Goal: Information Seeking & Learning: Learn about a topic

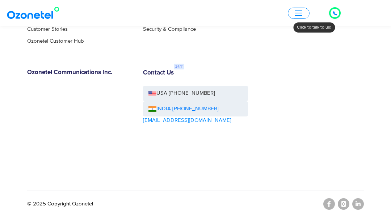
scroll to position [4141, 0]
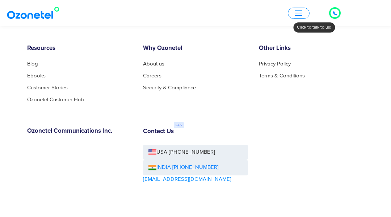
scroll to position [856, 0]
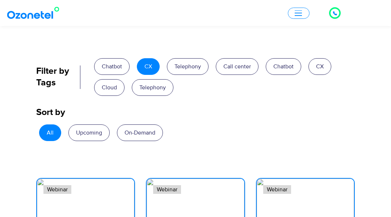
scroll to position [1501, 0]
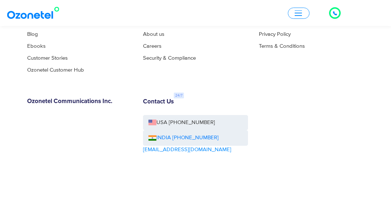
scroll to position [709, 0]
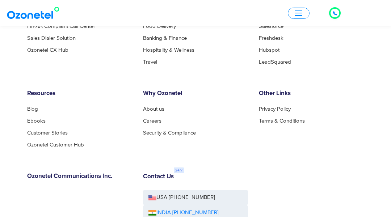
scroll to position [2753, 0]
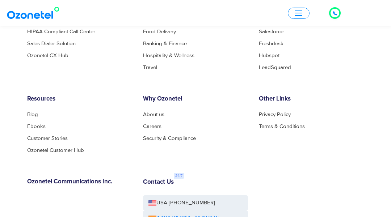
scroll to position [1342, 0]
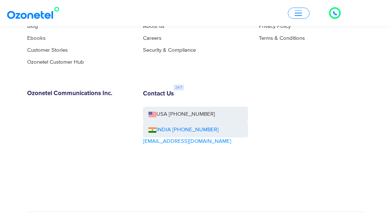
scroll to position [1145, 0]
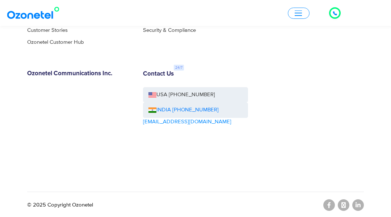
scroll to position [2396, 0]
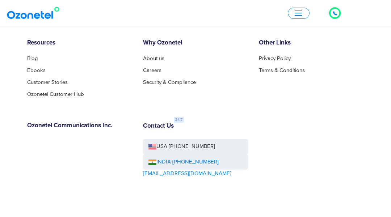
scroll to position [1303, 0]
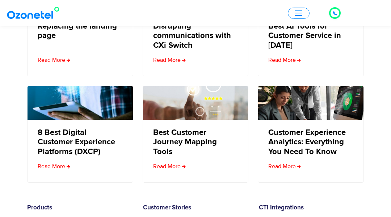
scroll to position [2353, 0]
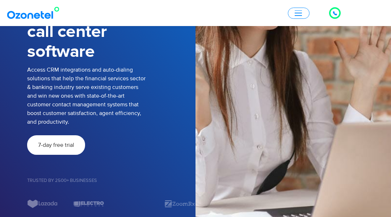
scroll to position [565, 0]
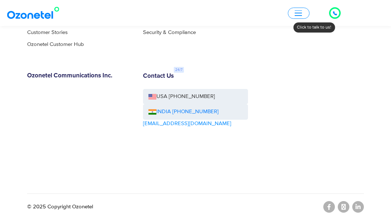
scroll to position [2791, 0]
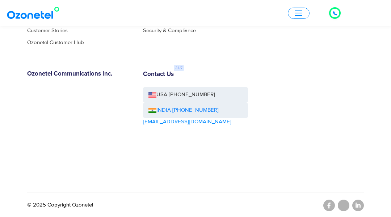
scroll to position [2437, 0]
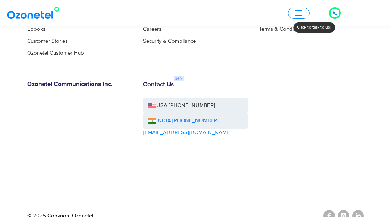
scroll to position [2526, 0]
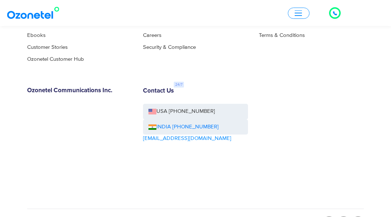
scroll to position [3108, 0]
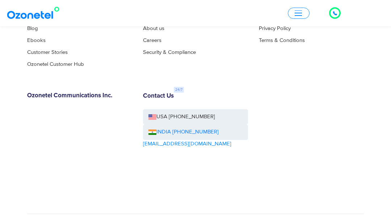
scroll to position [2908, 0]
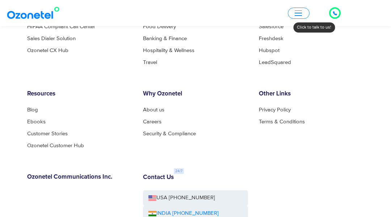
scroll to position [2352, 0]
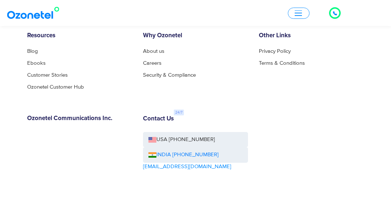
scroll to position [2705, 0]
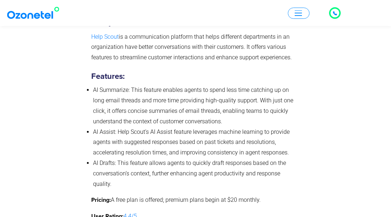
scroll to position [2211, 0]
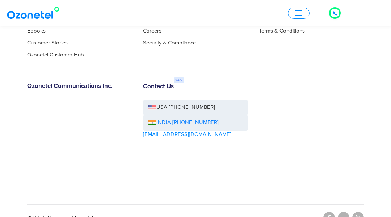
scroll to position [956, 0]
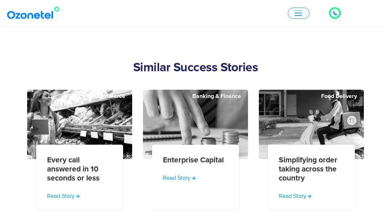
scroll to position [1739, 0]
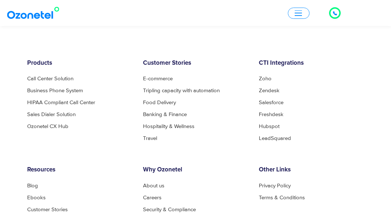
scroll to position [1167, 0]
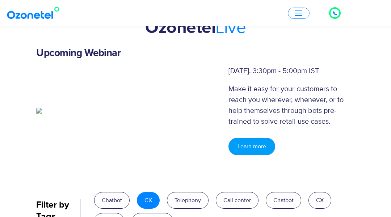
scroll to position [869, 0]
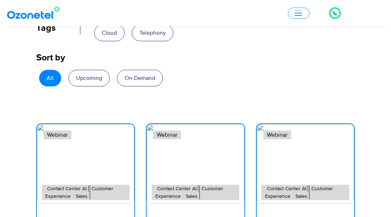
scroll to position [1064, 0]
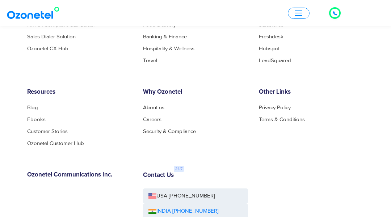
scroll to position [1587, 0]
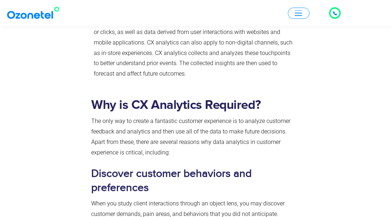
scroll to position [869, 0]
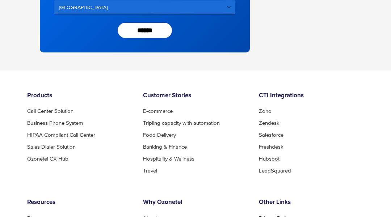
scroll to position [845, 0]
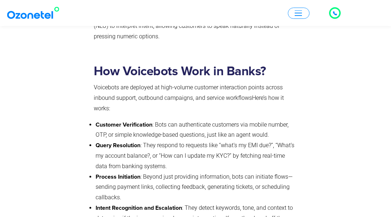
scroll to position [652, 0]
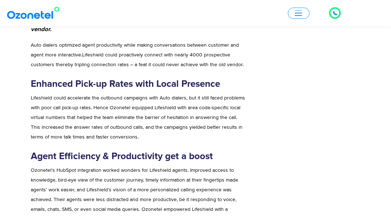
scroll to position [869, 0]
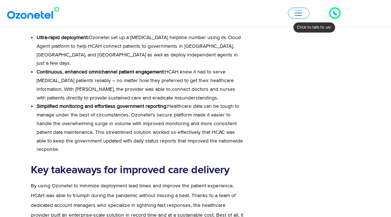
scroll to position [652, 0]
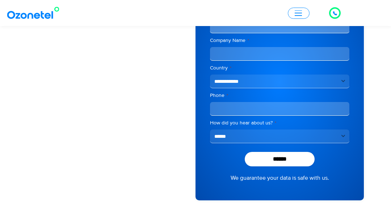
scroll to position [217, 0]
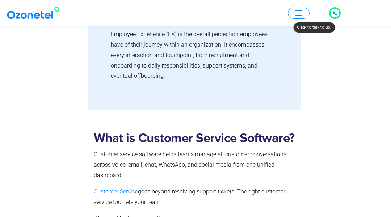
scroll to position [472, 0]
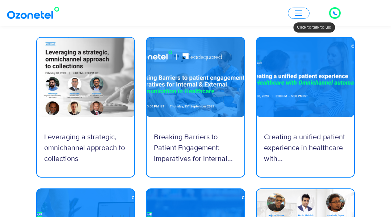
scroll to position [435, 0]
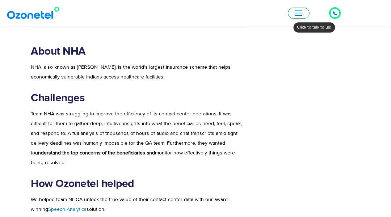
scroll to position [435, 0]
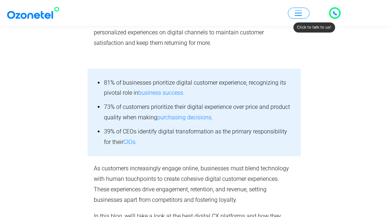
scroll to position [435, 0]
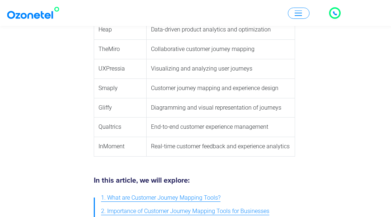
scroll to position [540, 0]
